Goal: Task Accomplishment & Management: Manage account settings

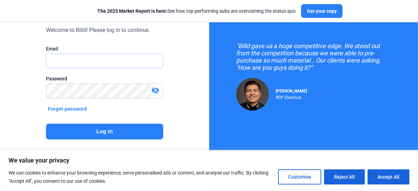
type input "[PERSON_NAME][EMAIL_ADDRESS][DOMAIN_NAME]"
click at [100, 133] on button "Log in" at bounding box center [104, 131] width 117 height 16
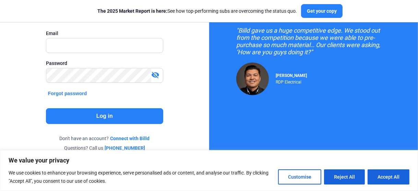
scroll to position [71, 0]
type input "[PERSON_NAME][EMAIL_ADDRESS][DOMAIN_NAME]"
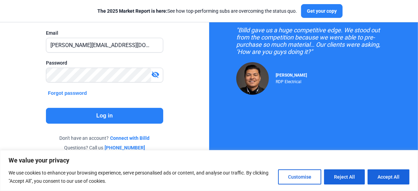
click at [109, 117] on button "Log in" at bounding box center [104, 116] width 117 height 16
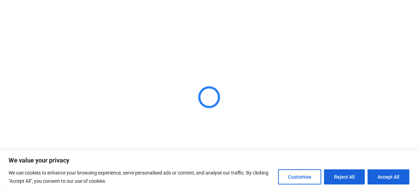
scroll to position [0, 0]
